Goal: Information Seeking & Learning: Learn about a topic

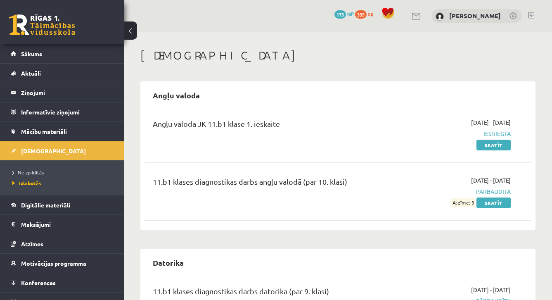
scroll to position [39, 0]
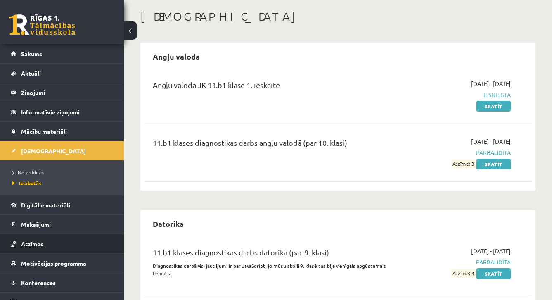
click at [33, 240] on span "Atzīmes" at bounding box center [32, 243] width 22 height 7
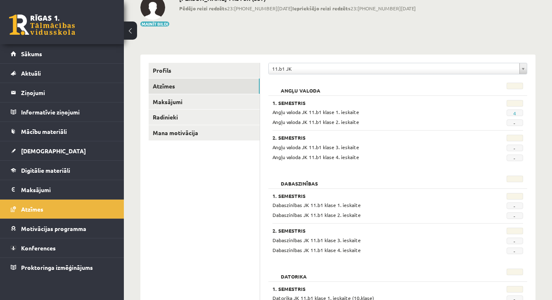
scroll to position [45, 0]
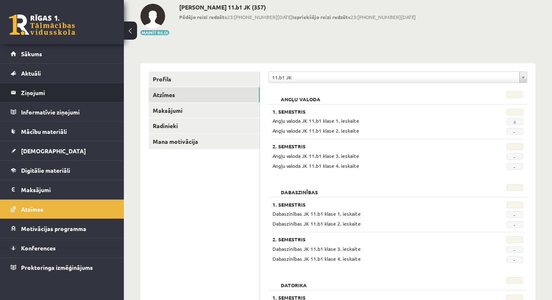
click at [116, 96] on li "Ziņojumi 6" at bounding box center [62, 93] width 124 height 20
click at [46, 92] on legend "Ziņojumi 6" at bounding box center [67, 92] width 92 height 19
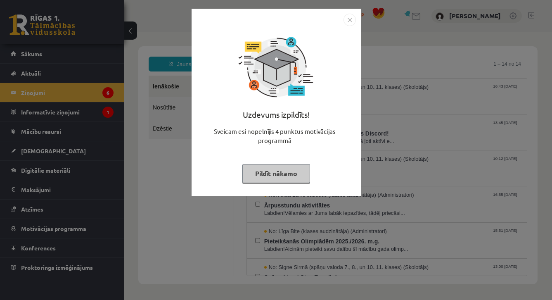
click at [286, 171] on button "Pildīt nākamo" at bounding box center [276, 173] width 68 height 19
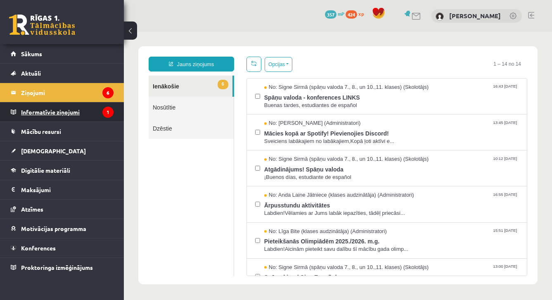
click at [108, 111] on icon "1" at bounding box center [107, 112] width 11 height 11
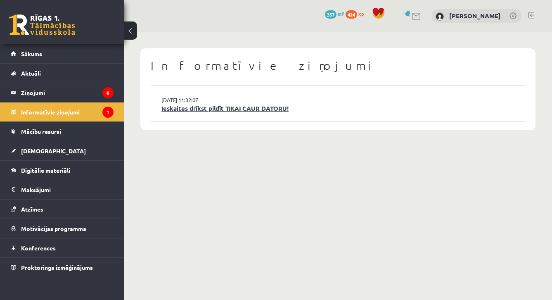
click at [192, 109] on link "Ieskaites drīkst pildīt TIKAI CAUR DATORU!" at bounding box center [337, 108] width 353 height 9
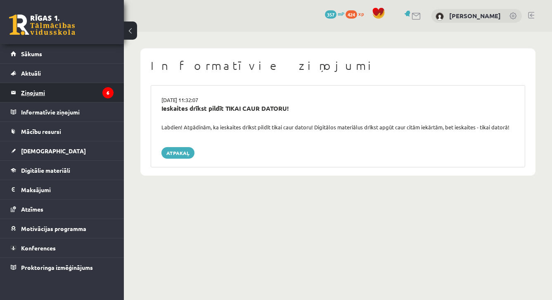
click at [91, 91] on legend "Ziņojumi 6" at bounding box center [67, 92] width 92 height 19
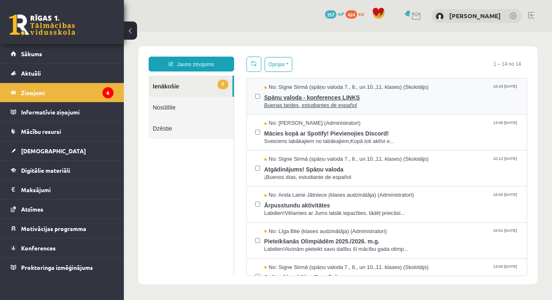
click at [365, 104] on span "Buenas tardes, estudiantes de español" at bounding box center [391, 106] width 254 height 8
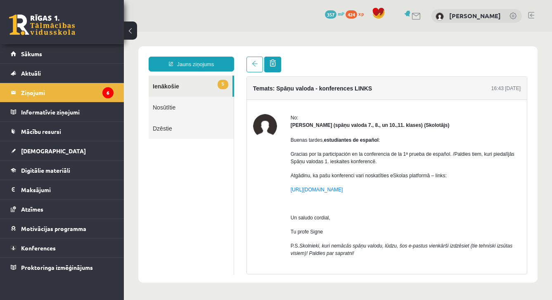
click at [277, 66] on link at bounding box center [272, 65] width 17 height 16
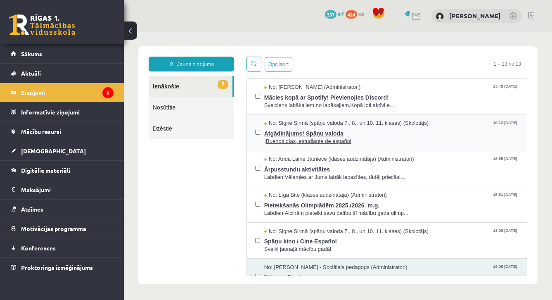
click at [345, 131] on span "Atgādinājums! Spāņu valoda" at bounding box center [391, 132] width 254 height 10
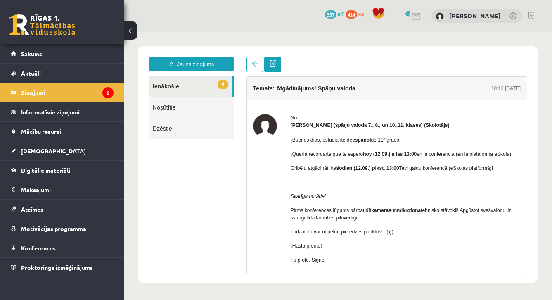
click at [279, 69] on link at bounding box center [272, 65] width 17 height 16
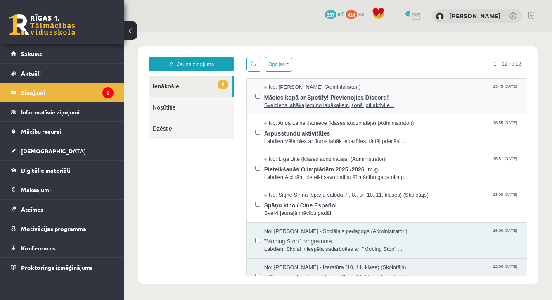
click at [315, 105] on span "Sveiciens labākajiem no labākajiem,Kopā ļoti aktīvi e..." at bounding box center [391, 106] width 254 height 8
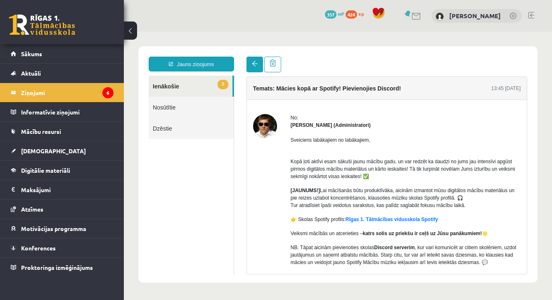
click at [256, 59] on link at bounding box center [254, 65] width 17 height 16
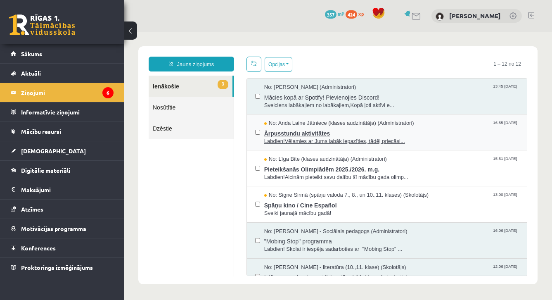
click at [287, 129] on span "Ārpusstundu aktivitātes" at bounding box center [391, 132] width 254 height 10
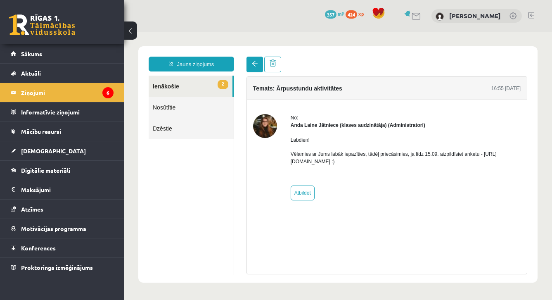
click at [259, 69] on link at bounding box center [254, 65] width 17 height 16
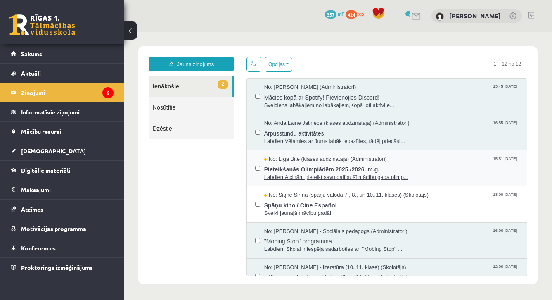
click at [302, 163] on span "Pieteikšanās Olimpiādēm 2025./2026. m.g." at bounding box center [391, 168] width 254 height 10
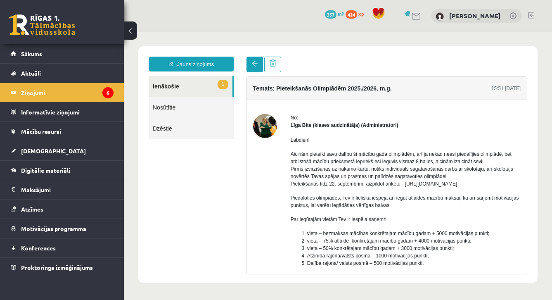
click at [254, 66] on span at bounding box center [255, 64] width 6 height 6
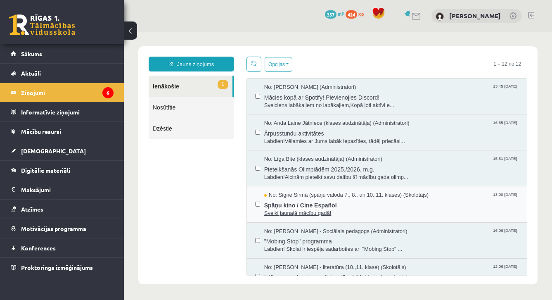
click at [303, 206] on span "Spāņu kino / Cine Español" at bounding box center [391, 204] width 254 height 10
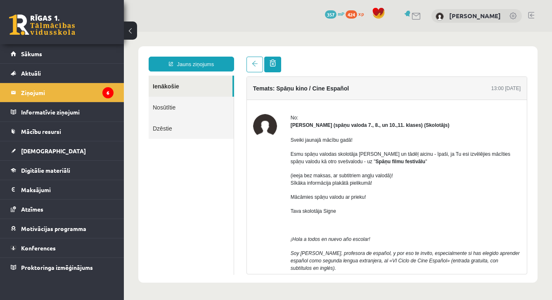
click at [273, 67] on link at bounding box center [272, 65] width 17 height 16
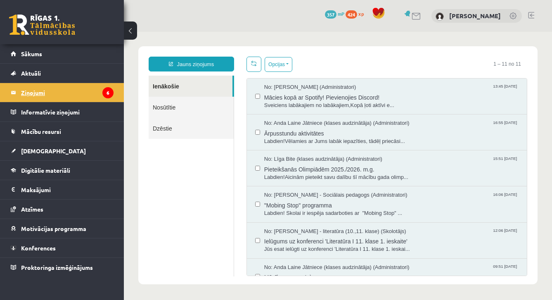
click at [105, 94] on icon "6" at bounding box center [107, 92] width 11 height 11
click at [41, 152] on span "[DEMOGRAPHIC_DATA]" at bounding box center [53, 150] width 65 height 7
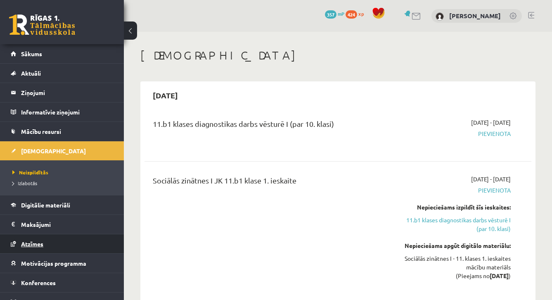
click at [29, 244] on span "Atzīmes" at bounding box center [32, 243] width 22 height 7
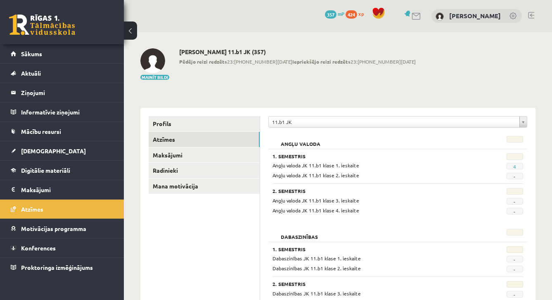
click at [531, 73] on div "Mainīt bildi Perisa Bogdanova 11.b1 JK (357) Pēdējo reizi redzēts 23:23 14.09.2…" at bounding box center [337, 64] width 395 height 32
click at [65, 174] on link "Digitālie materiāli" at bounding box center [62, 170] width 103 height 19
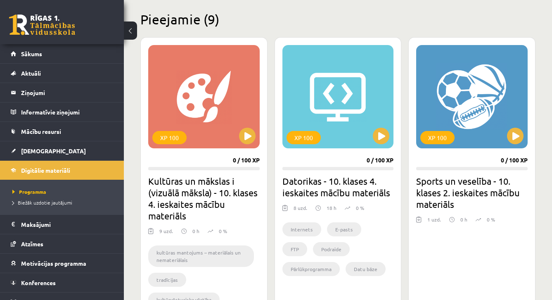
scroll to position [197, 0]
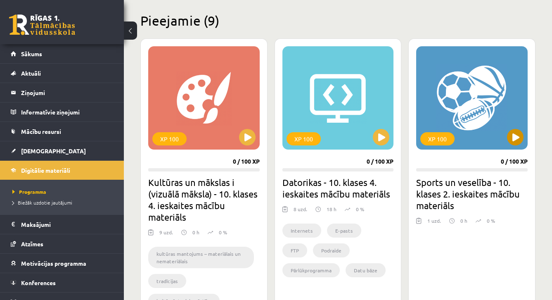
click at [517, 142] on button at bounding box center [515, 137] width 17 height 17
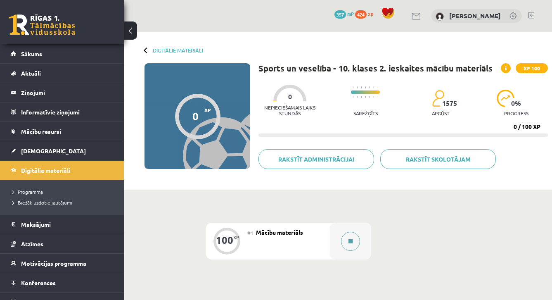
click at [352, 237] on button at bounding box center [350, 241] width 19 height 19
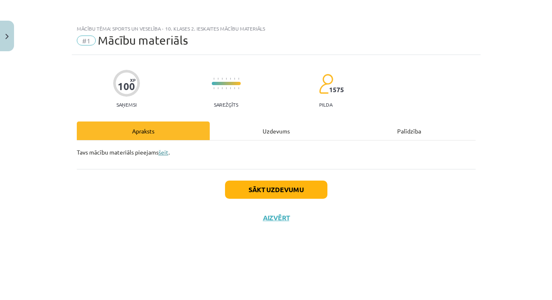
click at [166, 154] on link "šeit" at bounding box center [164, 151] width 10 height 7
click at [287, 188] on button "Sākt uzdevumu" at bounding box center [276, 189] width 102 height 18
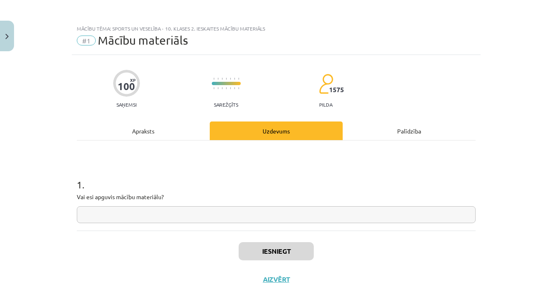
click at [277, 215] on input "text" at bounding box center [276, 214] width 399 height 17
type input "*"
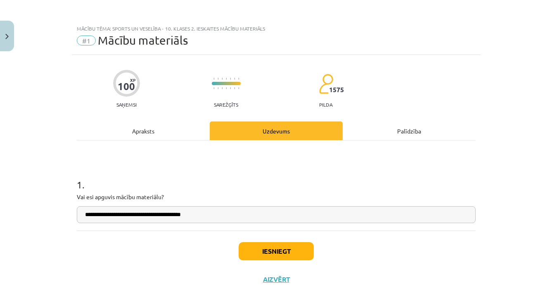
type input "**********"
click at [270, 249] on button "Iesniegt" at bounding box center [276, 251] width 75 height 18
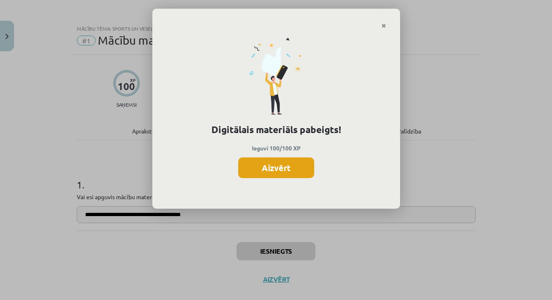
click at [297, 171] on button "Aizvērt" at bounding box center [276, 167] width 76 height 21
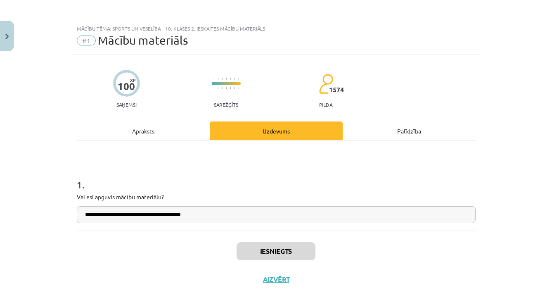
click at [5, 43] on button "Close" at bounding box center [7, 36] width 14 height 31
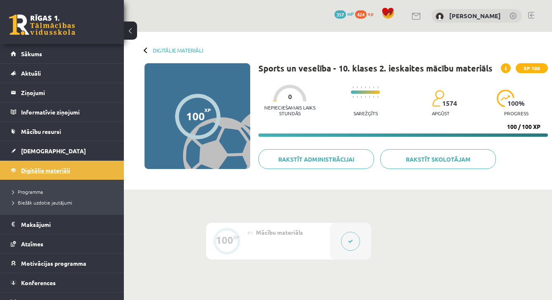
click at [44, 171] on span "Digitālie materiāli" at bounding box center [45, 169] width 49 height 7
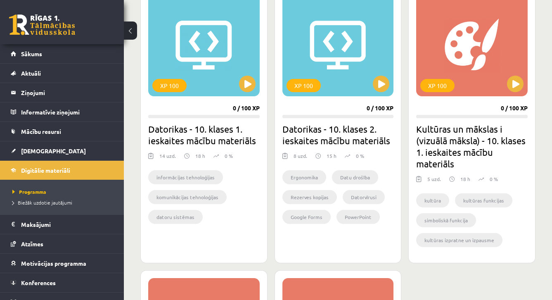
scroll to position [526, 0]
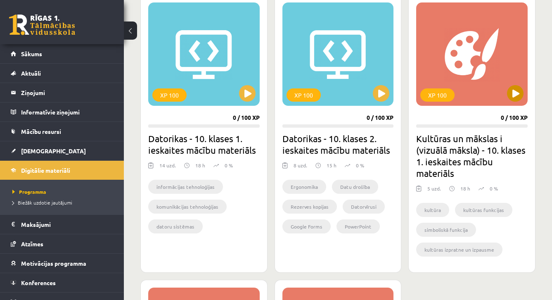
click at [521, 94] on button at bounding box center [515, 93] width 17 height 17
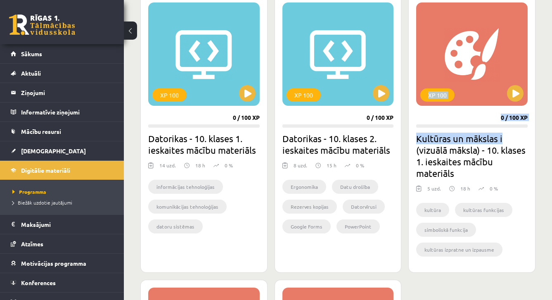
drag, startPoint x: 550, startPoint y: 136, endPoint x: 548, endPoint y: 70, distance: 65.7
click at [548, 70] on div "Mana statistika 524 Nopelnītie punkti 6 Apgūtās tēmas 42 Izpildīti uzdevumi 46 …" at bounding box center [338, 304] width 428 height 1596
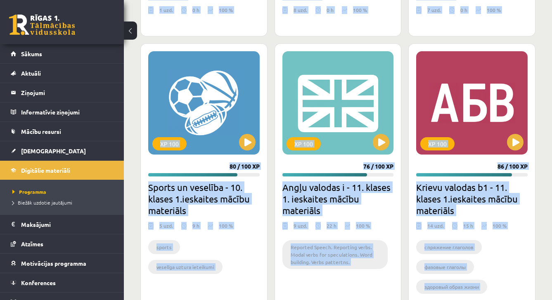
scroll to position [1328, 0]
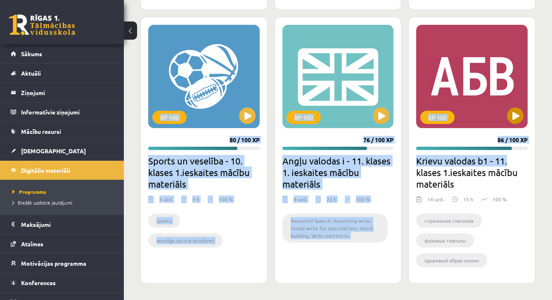
drag, startPoint x: 537, startPoint y: 291, endPoint x: 524, endPoint y: 126, distance: 166.1
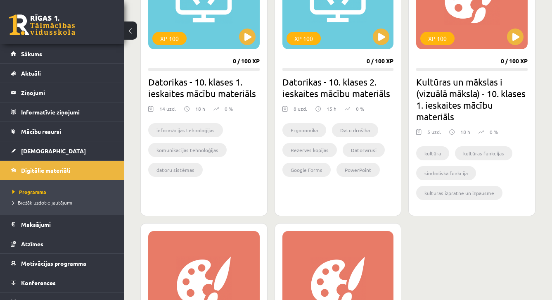
scroll to position [584, 0]
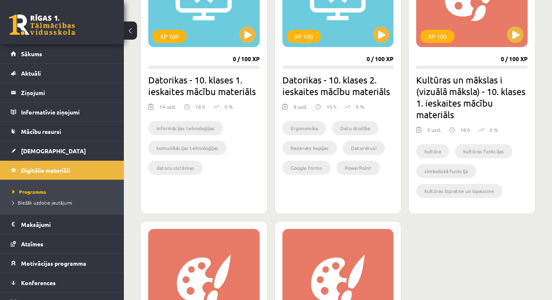
click at [528, 163] on div "XP 100 0 / 100 XP Kultūras un mākslas i (vizuālā māksla) - 10. klases 1. ieskai…" at bounding box center [471, 75] width 127 height 278
click at [503, 121] on div "XP 100 0 / 100 XP Kultūras un mākslas i (vizuālā māksla) - 10. klases 1. ieskai…" at bounding box center [471, 75] width 127 height 278
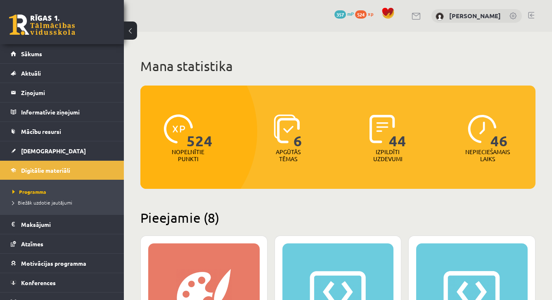
scroll to position [584, 0]
